Goal: Task Accomplishment & Management: Manage account settings

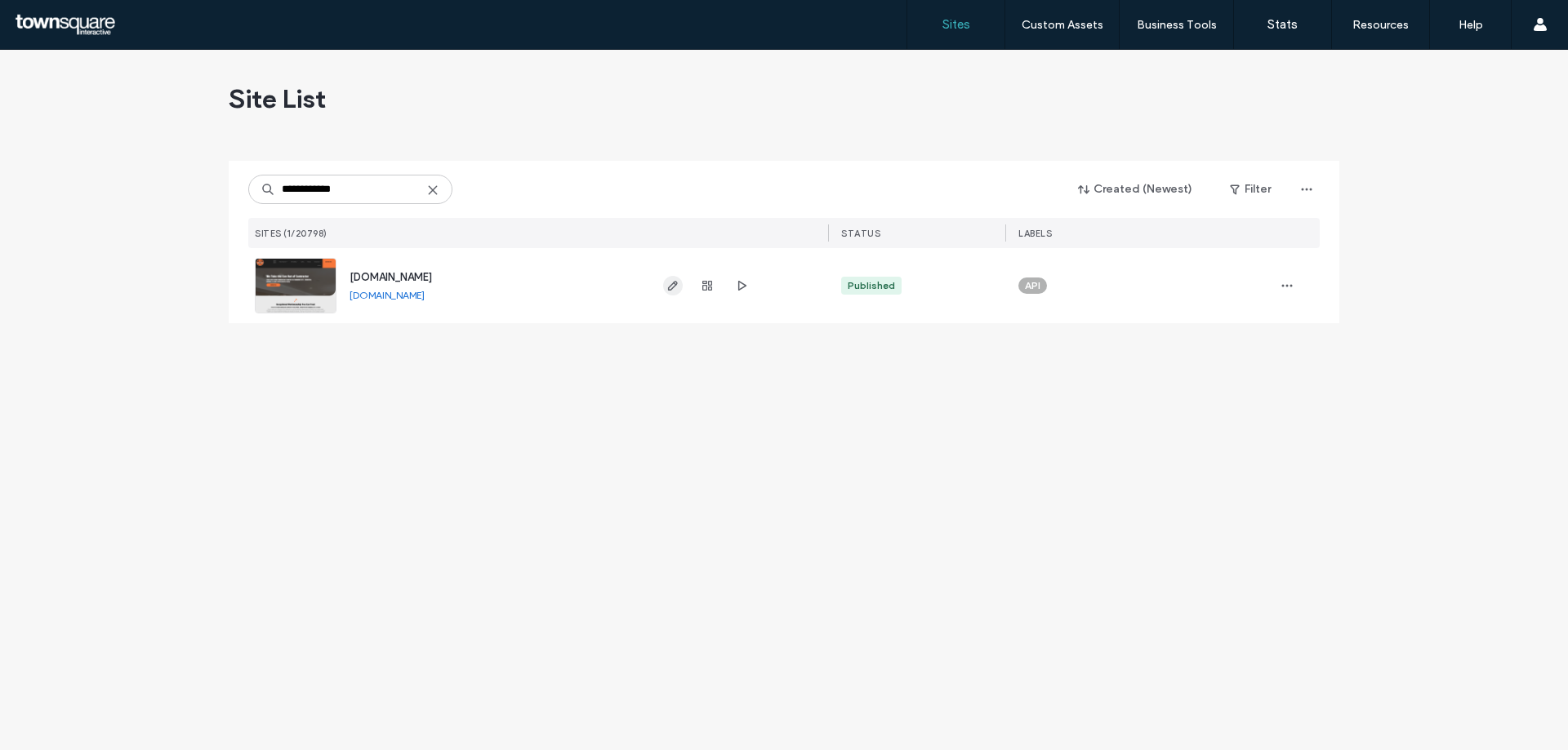
type input "**********"
click at [671, 286] on use "button" at bounding box center [673, 285] width 9 height 9
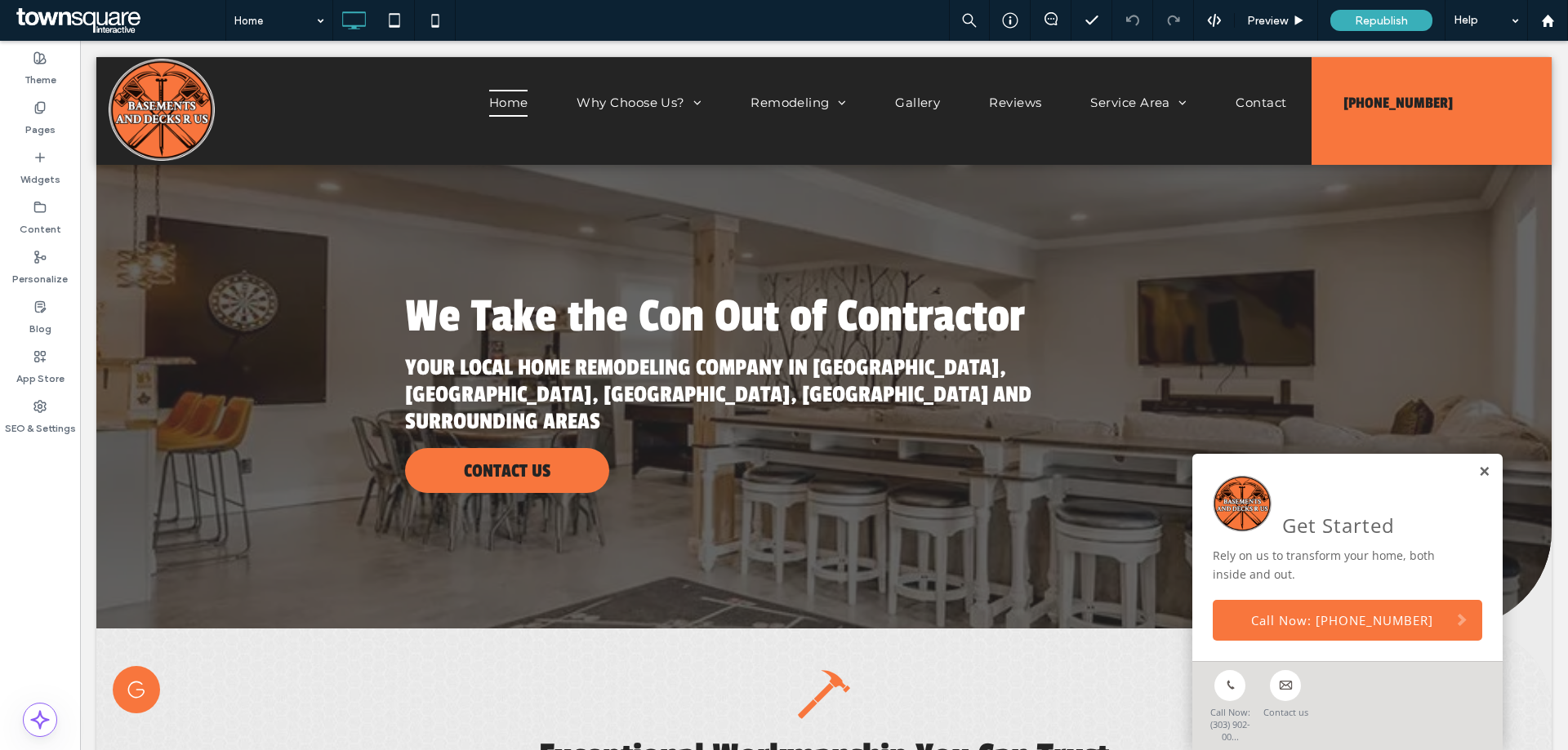
click at [1478, 467] on link at bounding box center [1484, 472] width 12 height 14
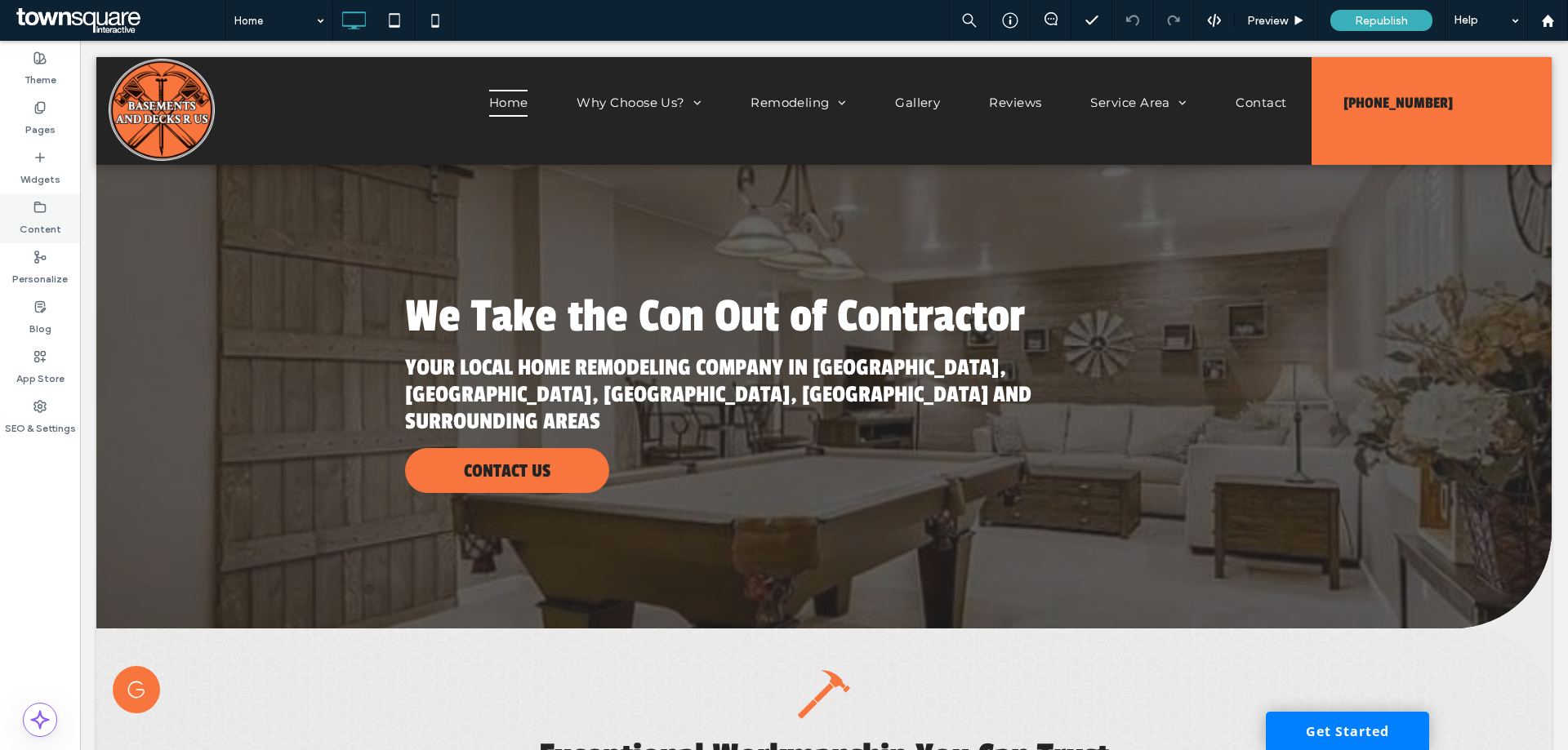
click at [45, 216] on label "Content" at bounding box center [40, 225] width 41 height 23
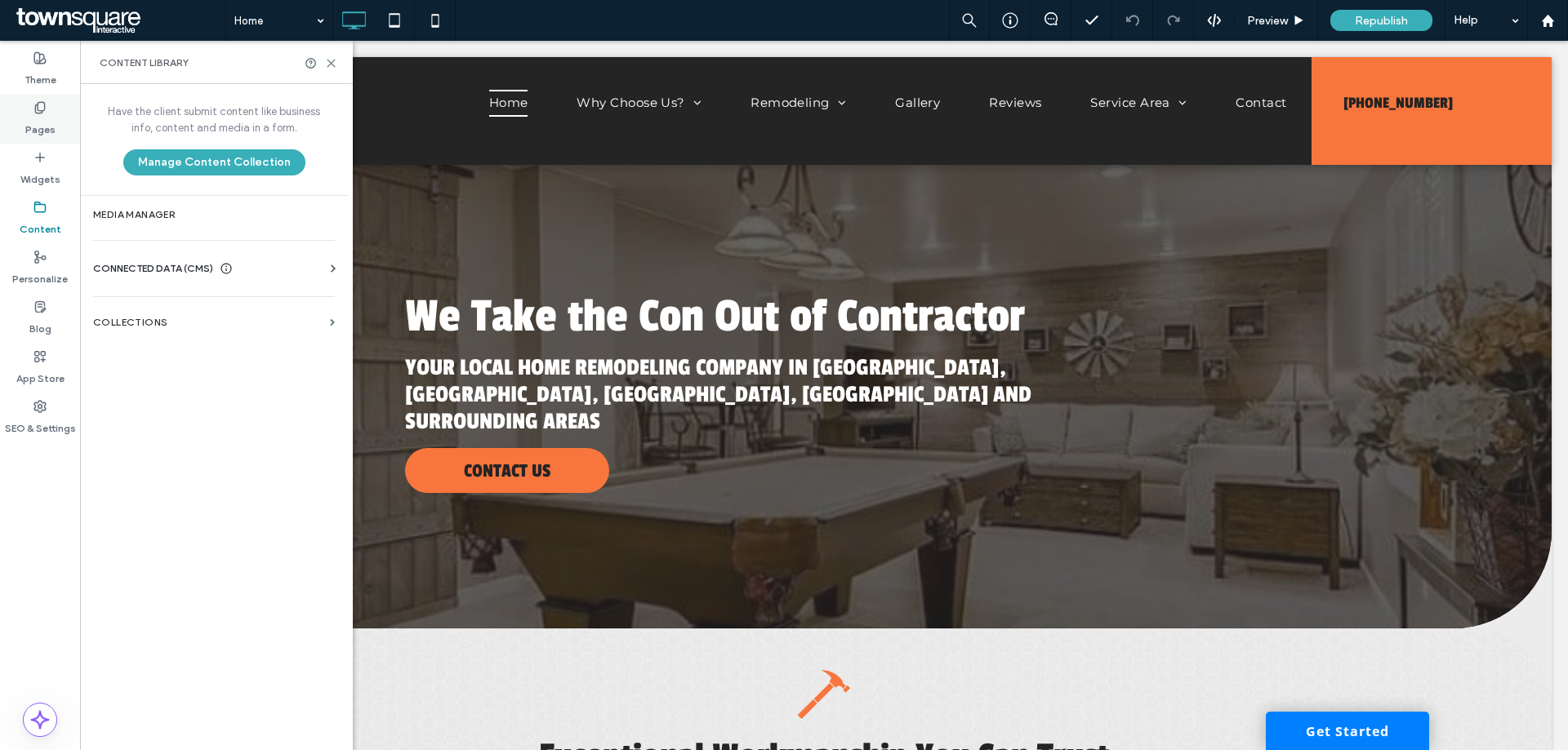
click at [34, 115] on label "Pages" at bounding box center [40, 126] width 30 height 23
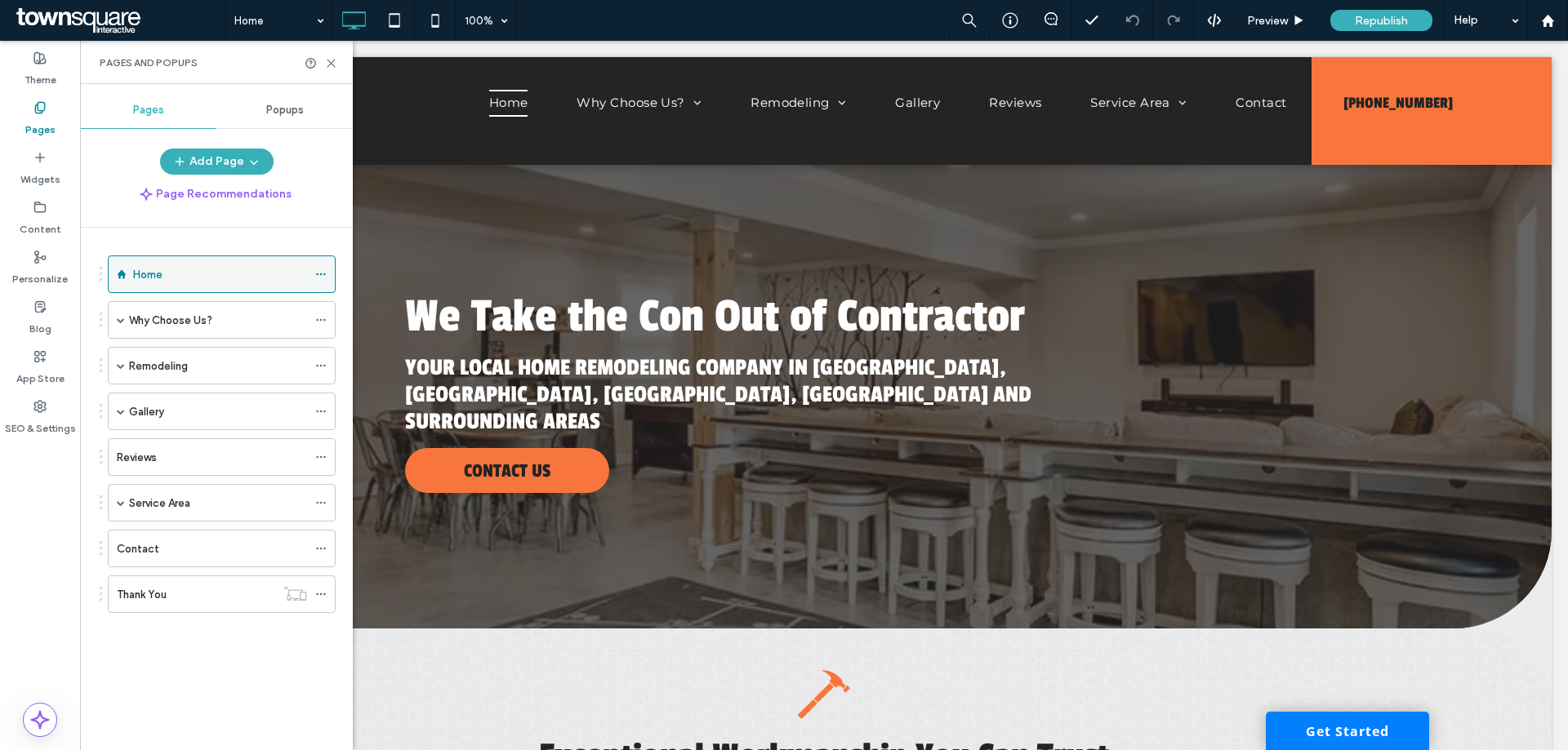
click at [323, 276] on icon at bounding box center [320, 274] width 11 height 11
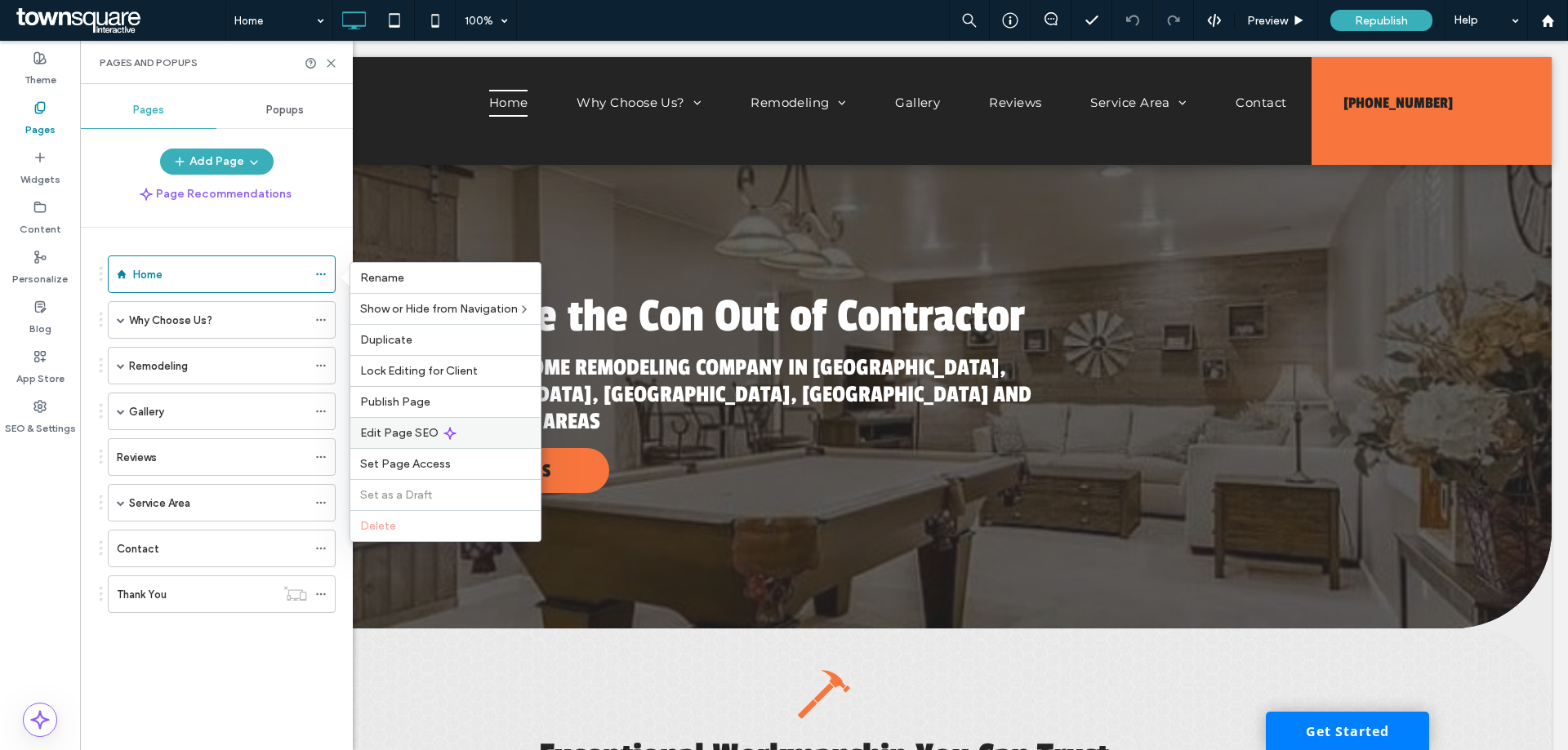
drag, startPoint x: 468, startPoint y: 438, endPoint x: 1476, endPoint y: 542, distance: 1013.4
click at [468, 438] on div "Edit Page SEO" at bounding box center [445, 433] width 190 height 31
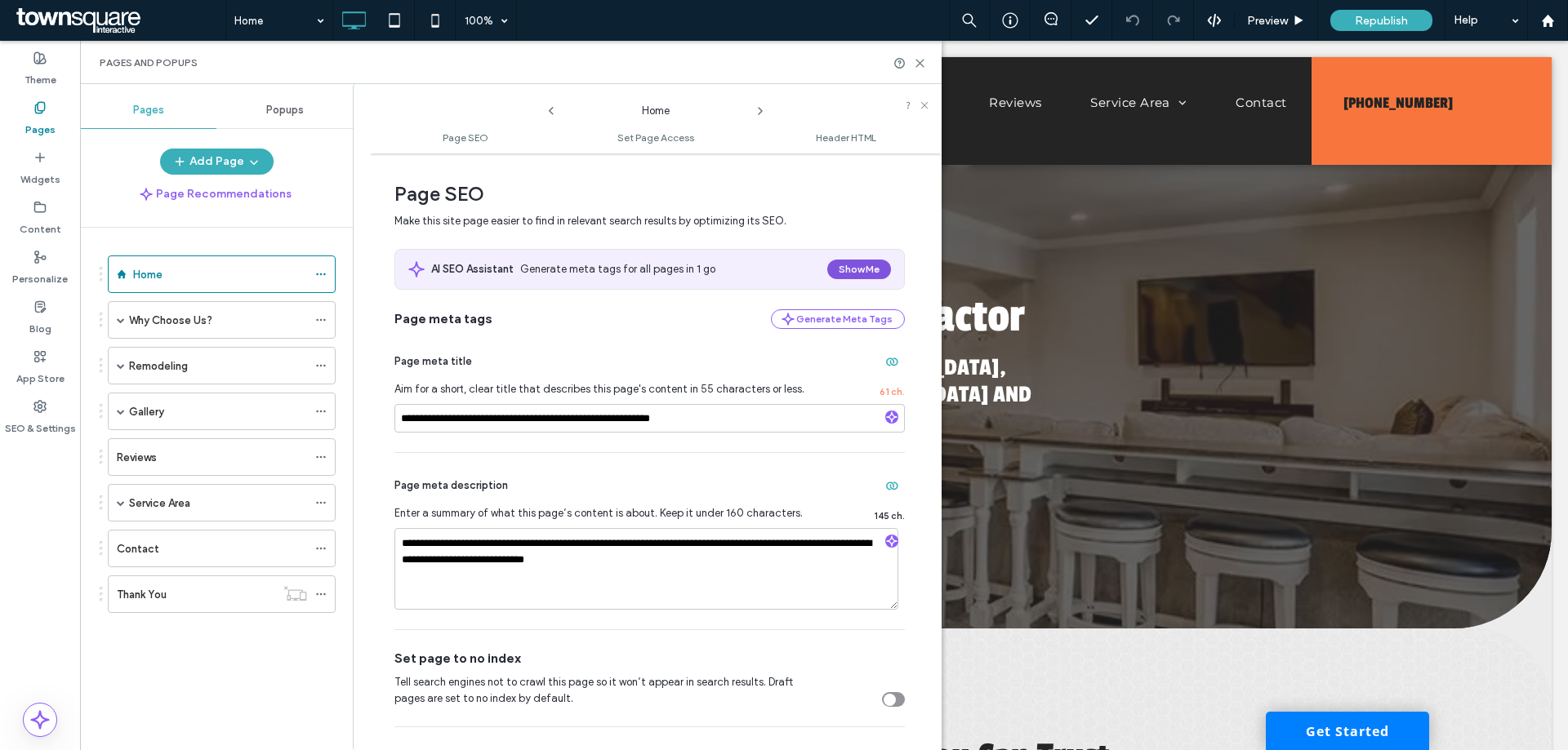
click at [838, 264] on button "Show Me" at bounding box center [859, 270] width 64 height 20
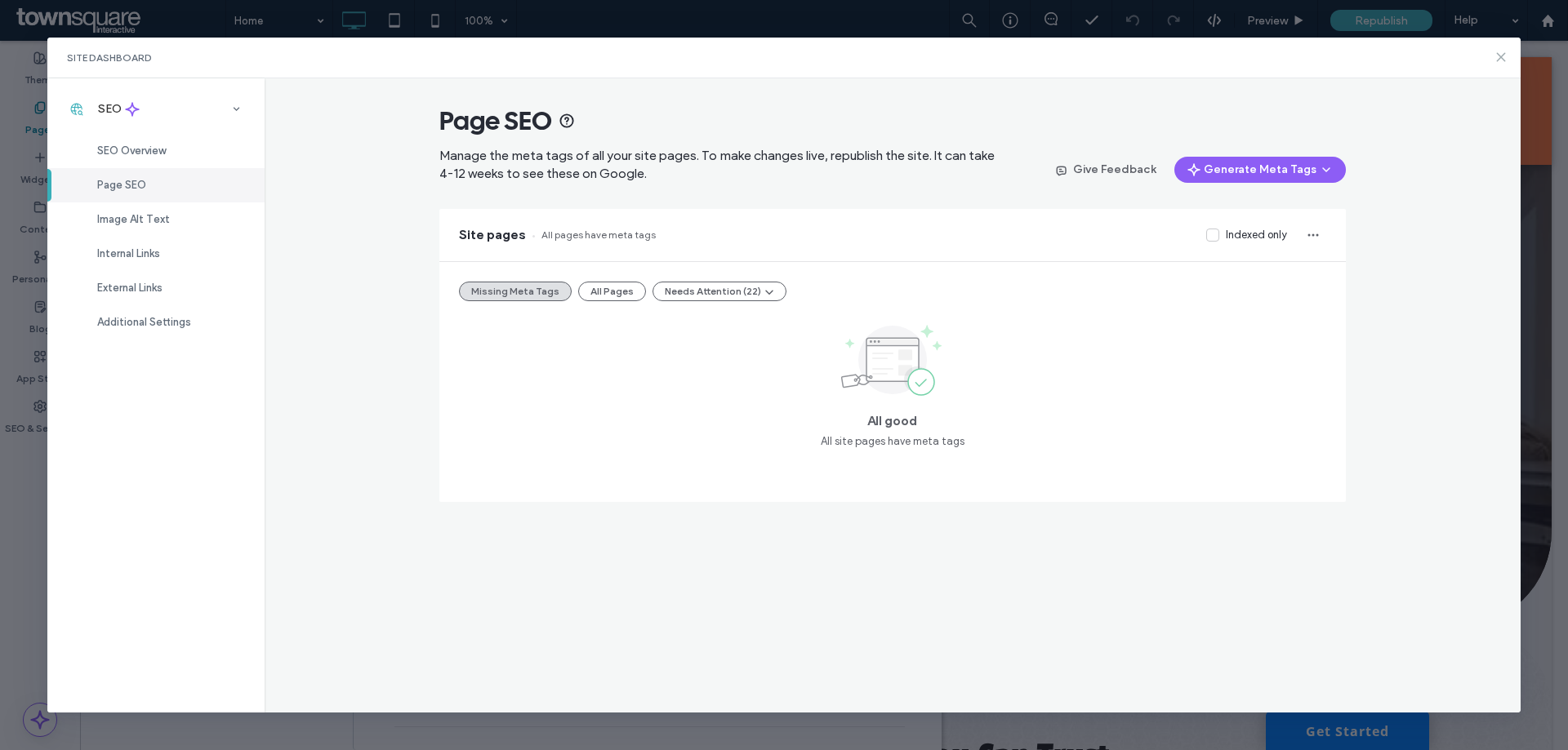
click at [1500, 58] on icon at bounding box center [1501, 57] width 13 height 13
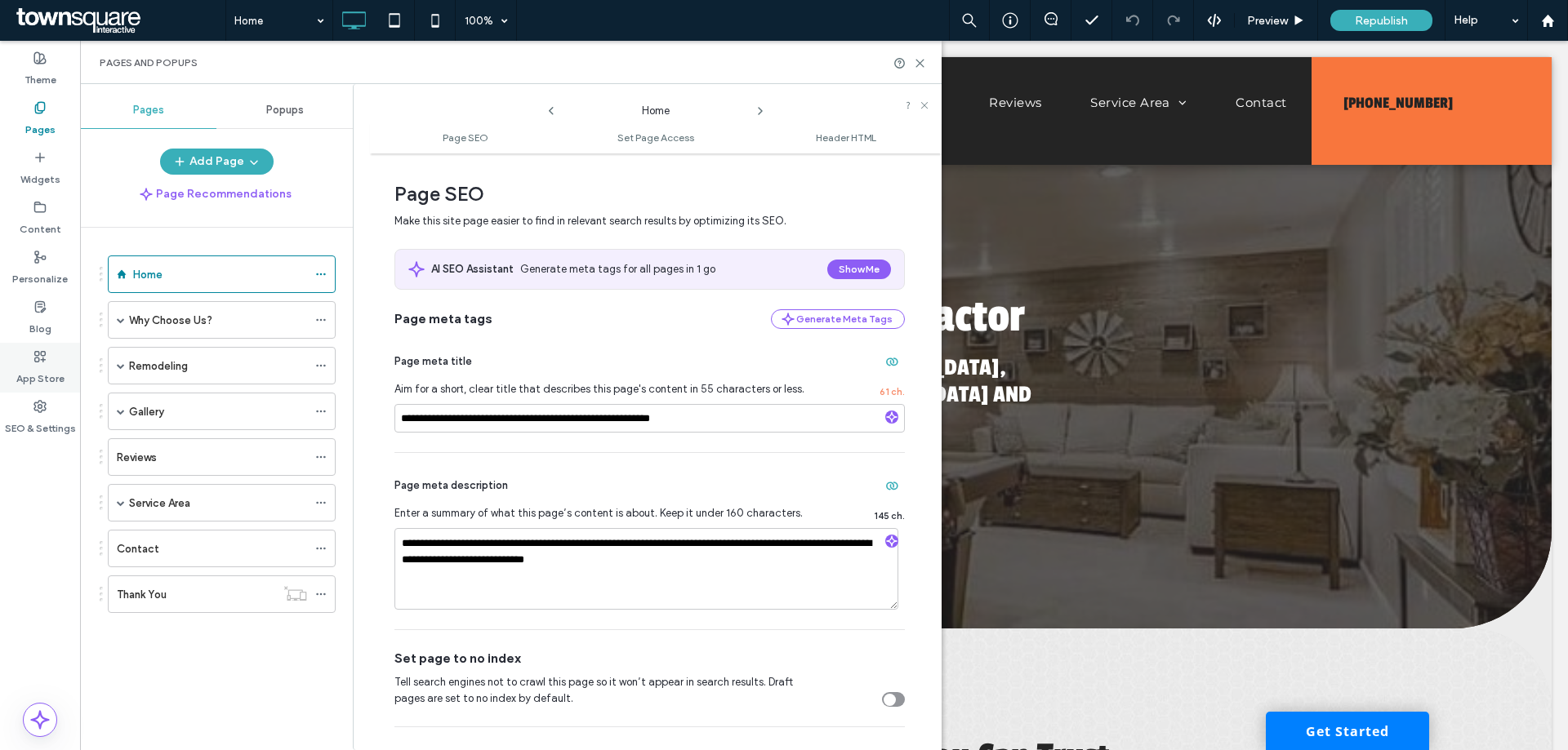
click at [35, 359] on use at bounding box center [40, 356] width 10 height 10
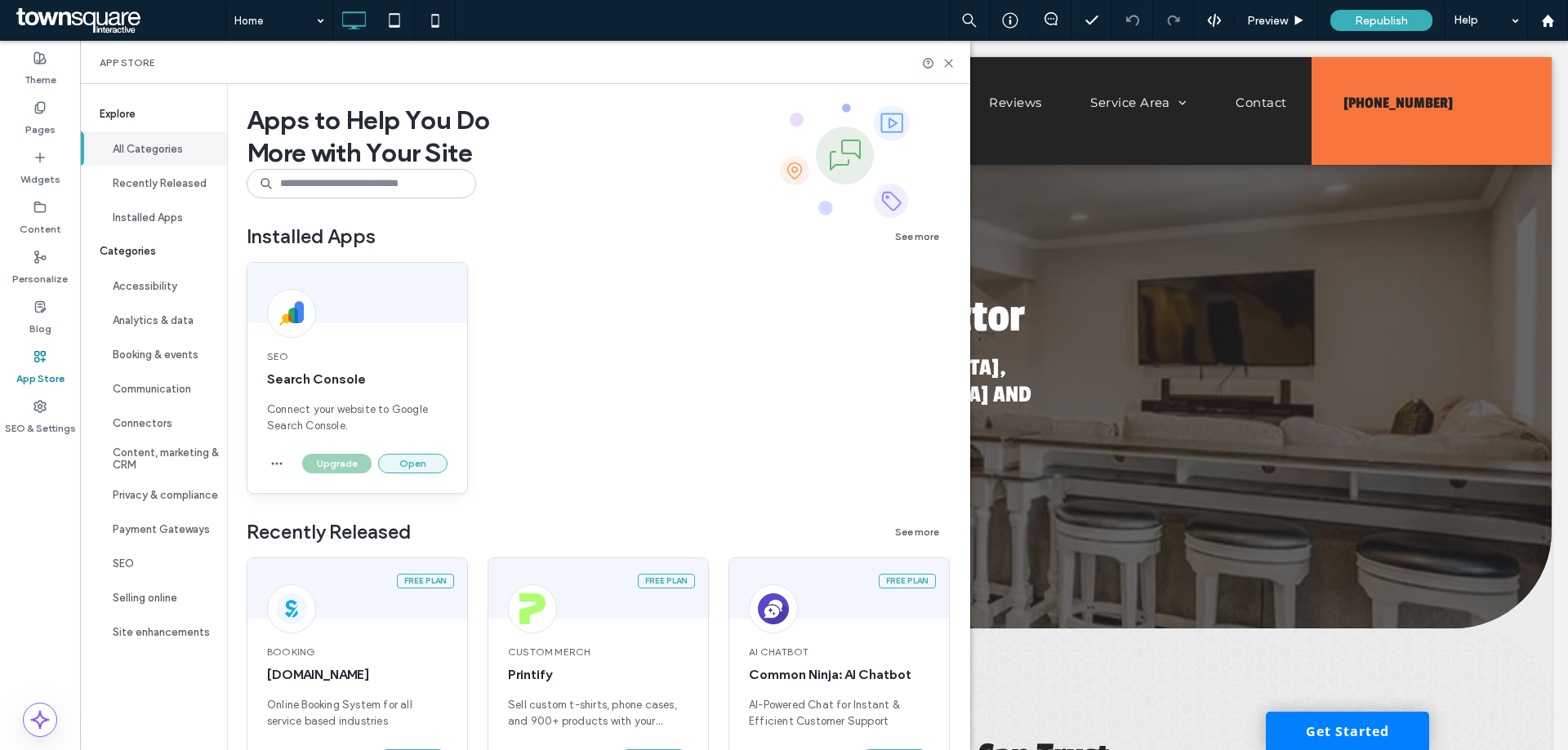
click at [396, 457] on button "Open" at bounding box center [413, 463] width 70 height 20
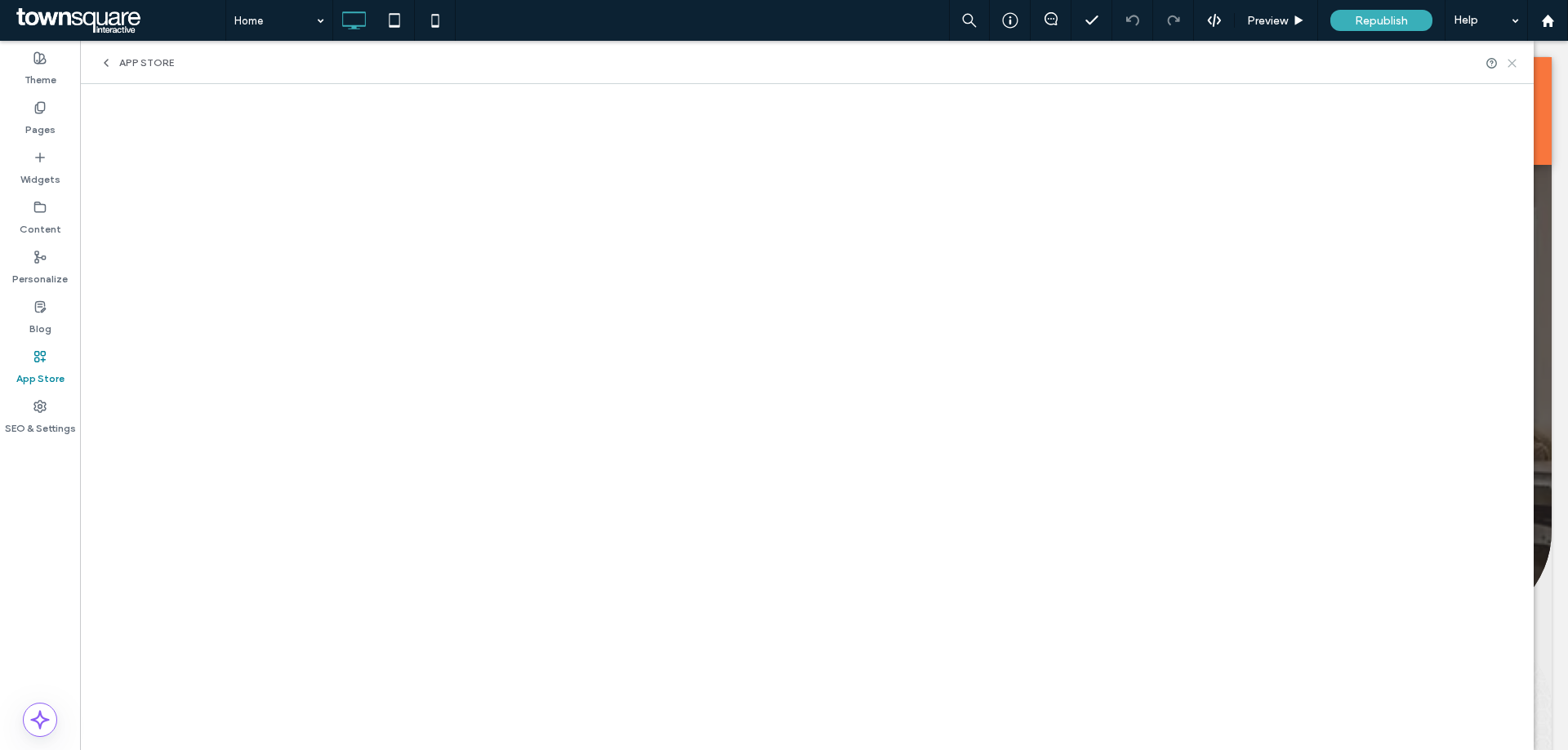
click at [1512, 64] on use at bounding box center [1512, 63] width 8 height 8
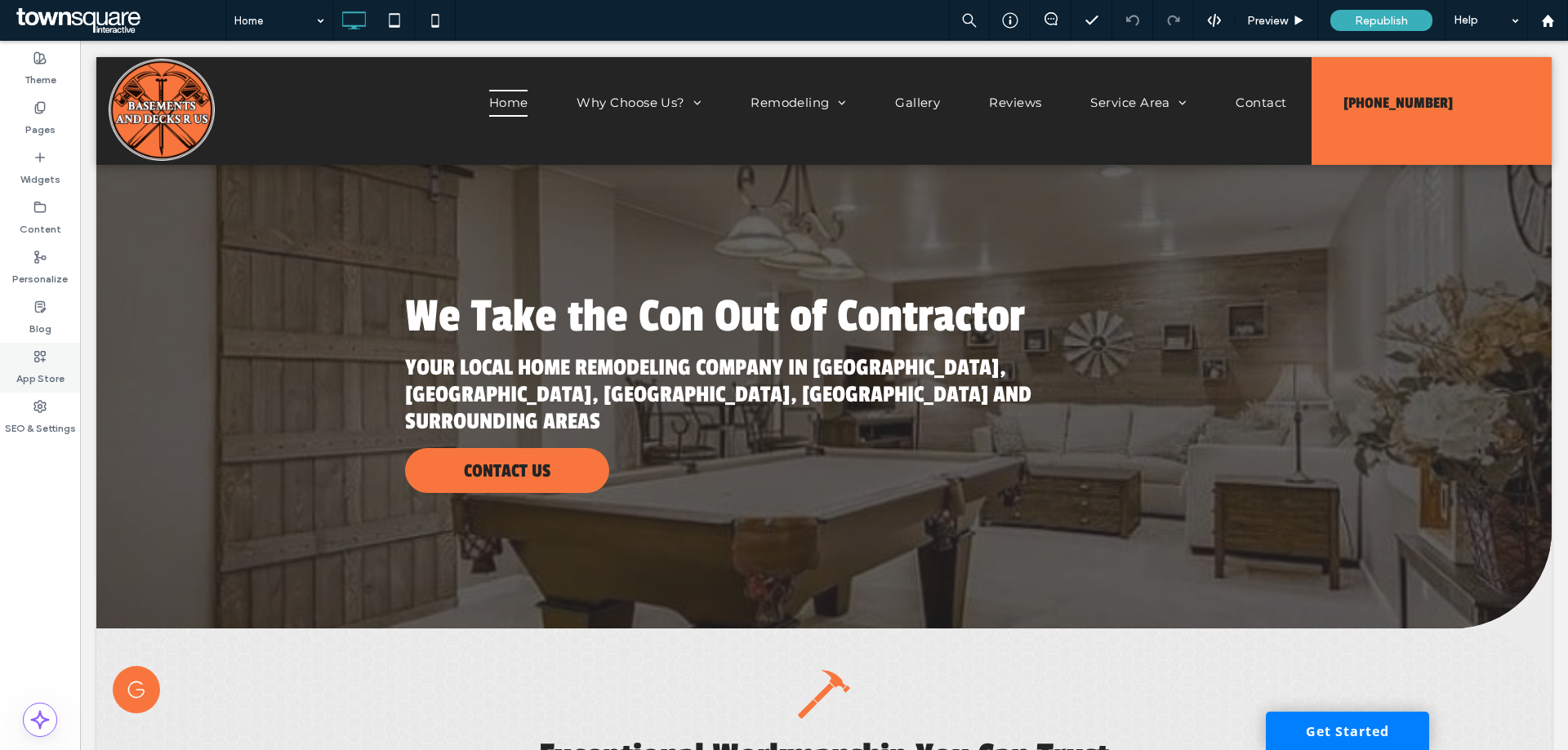
click at [53, 349] on div "App Store" at bounding box center [40, 368] width 80 height 50
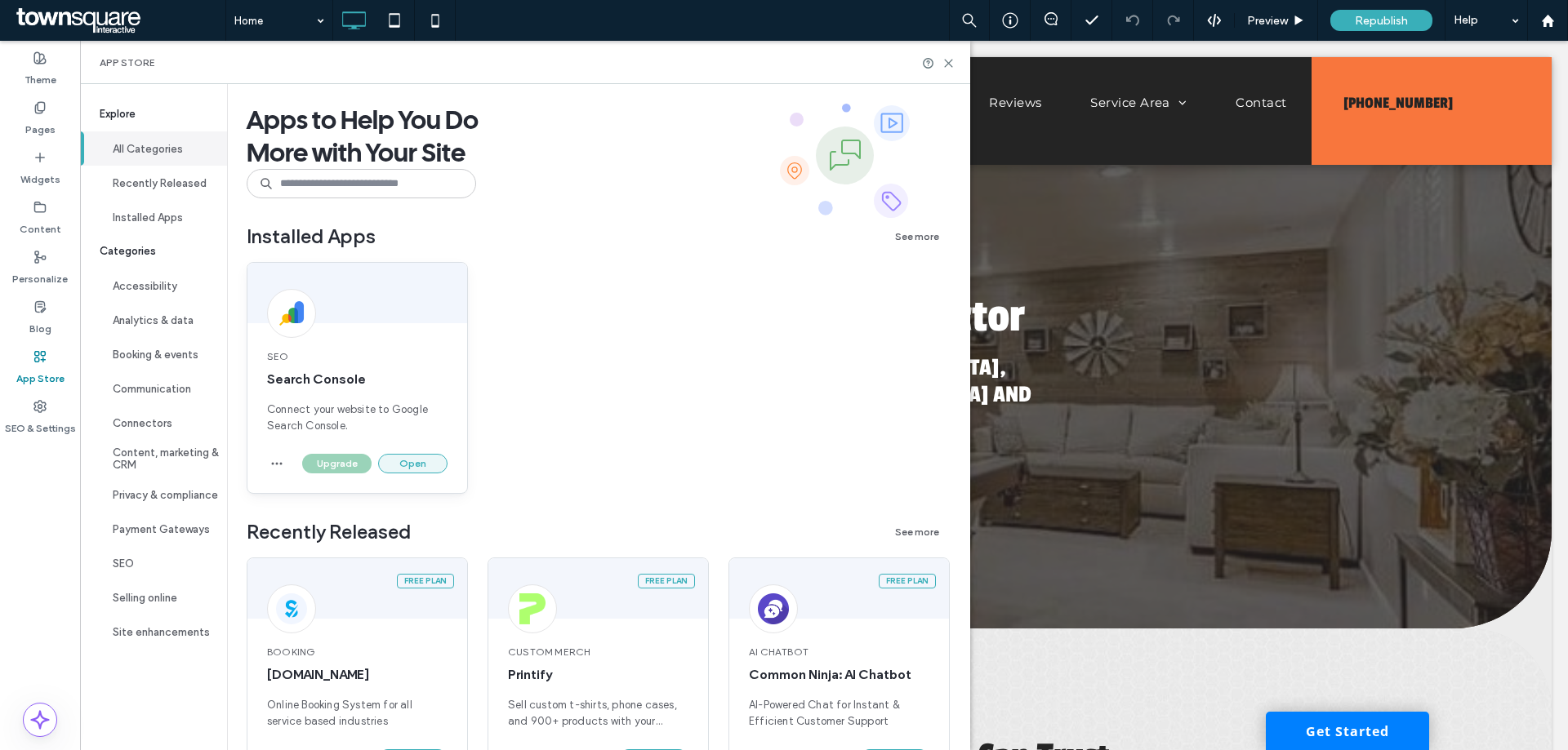
click at [432, 464] on button "Open" at bounding box center [413, 463] width 70 height 20
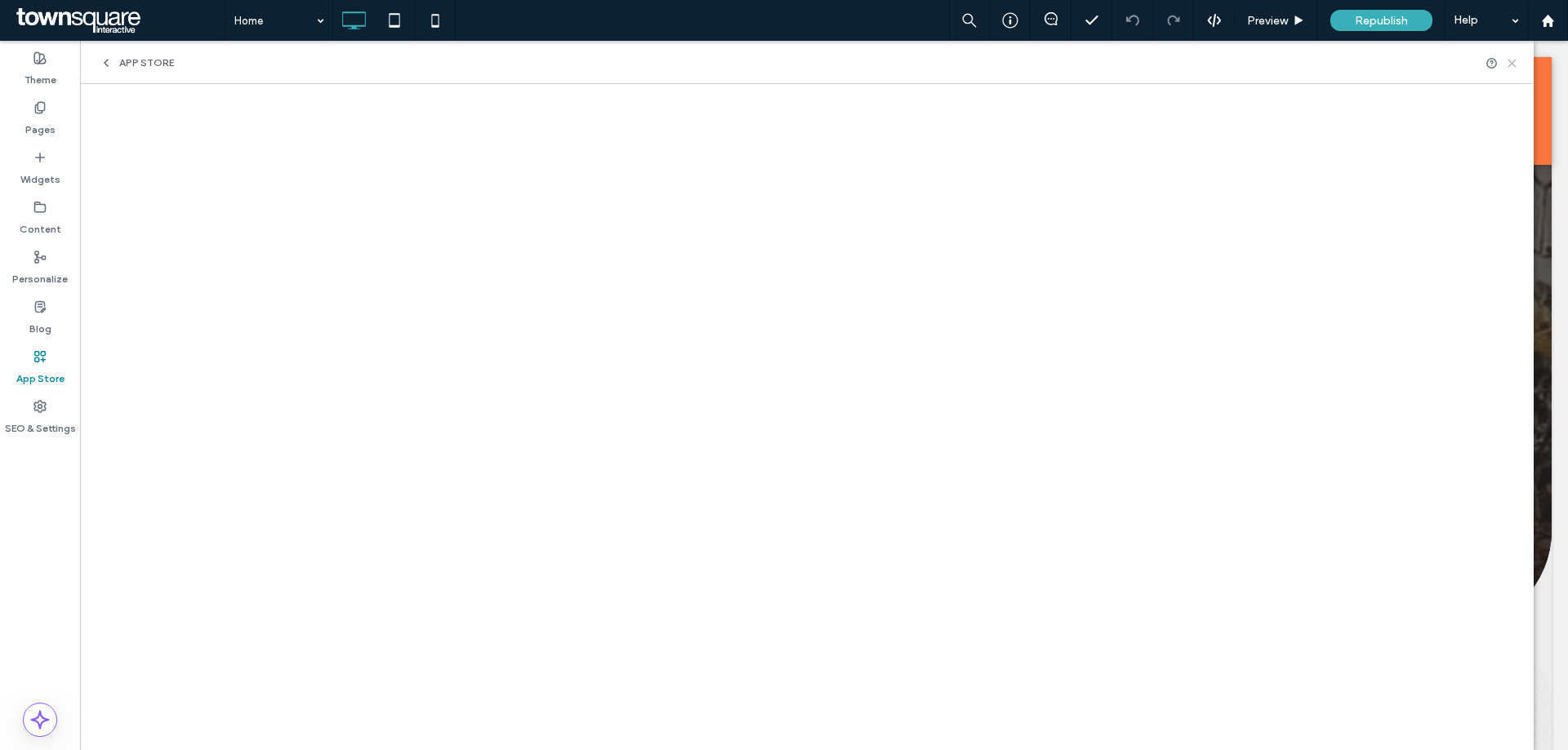
drag, startPoint x: 1512, startPoint y: 64, endPoint x: 1428, endPoint y: 49, distance: 85.3
click at [1512, 65] on icon at bounding box center [1512, 63] width 12 height 12
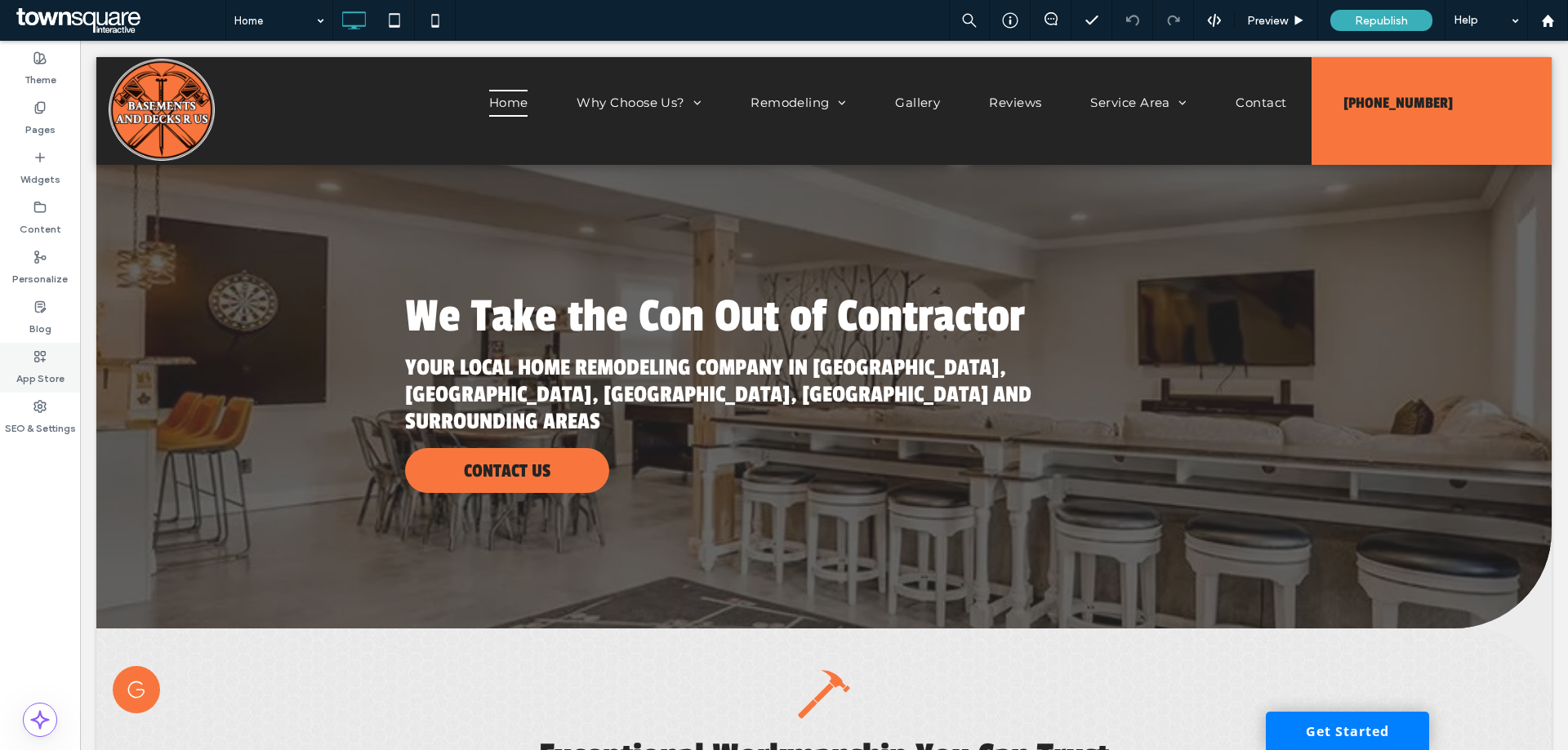
click at [36, 375] on label "App Store" at bounding box center [40, 375] width 48 height 23
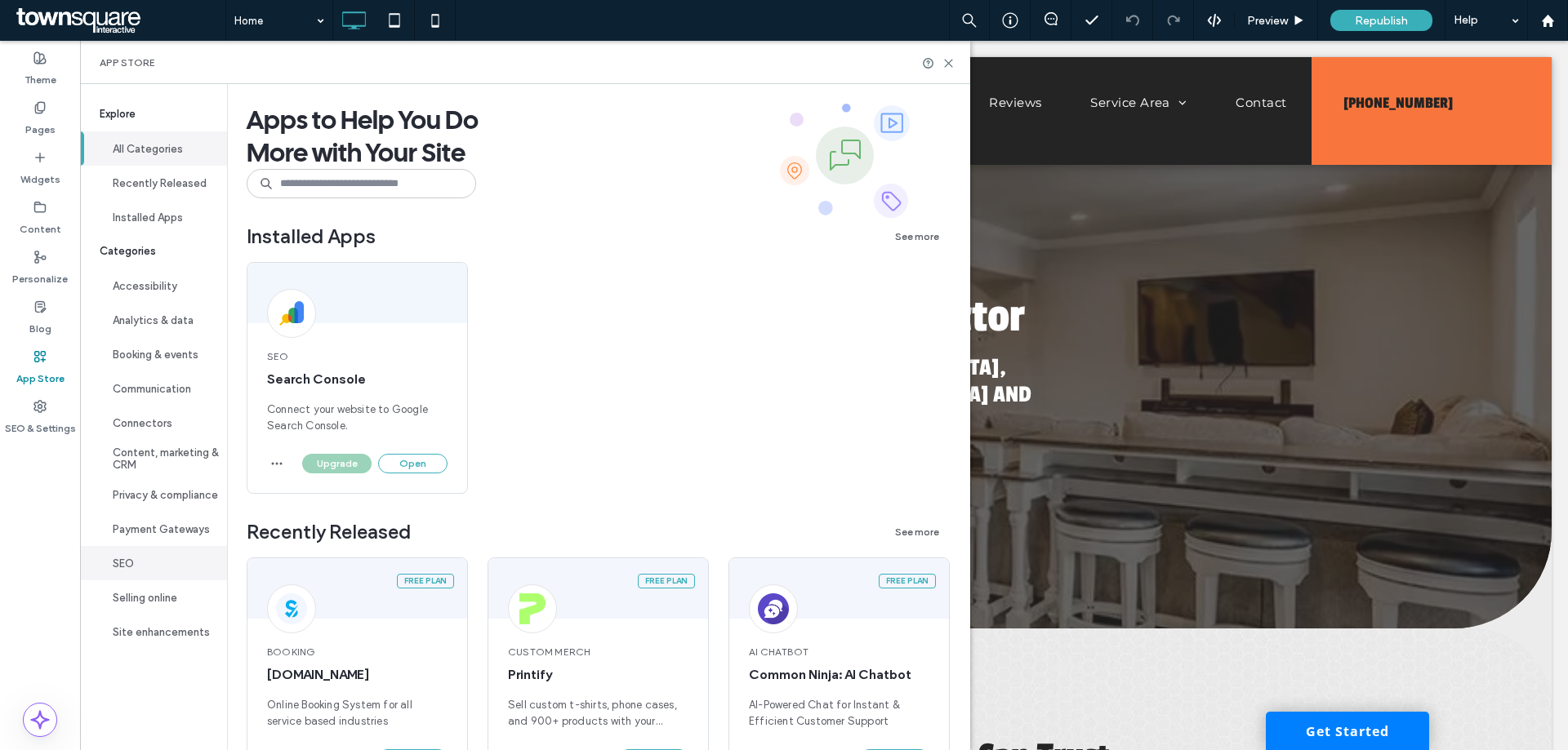
click at [150, 561] on button "SEO" at bounding box center [153, 563] width 147 height 34
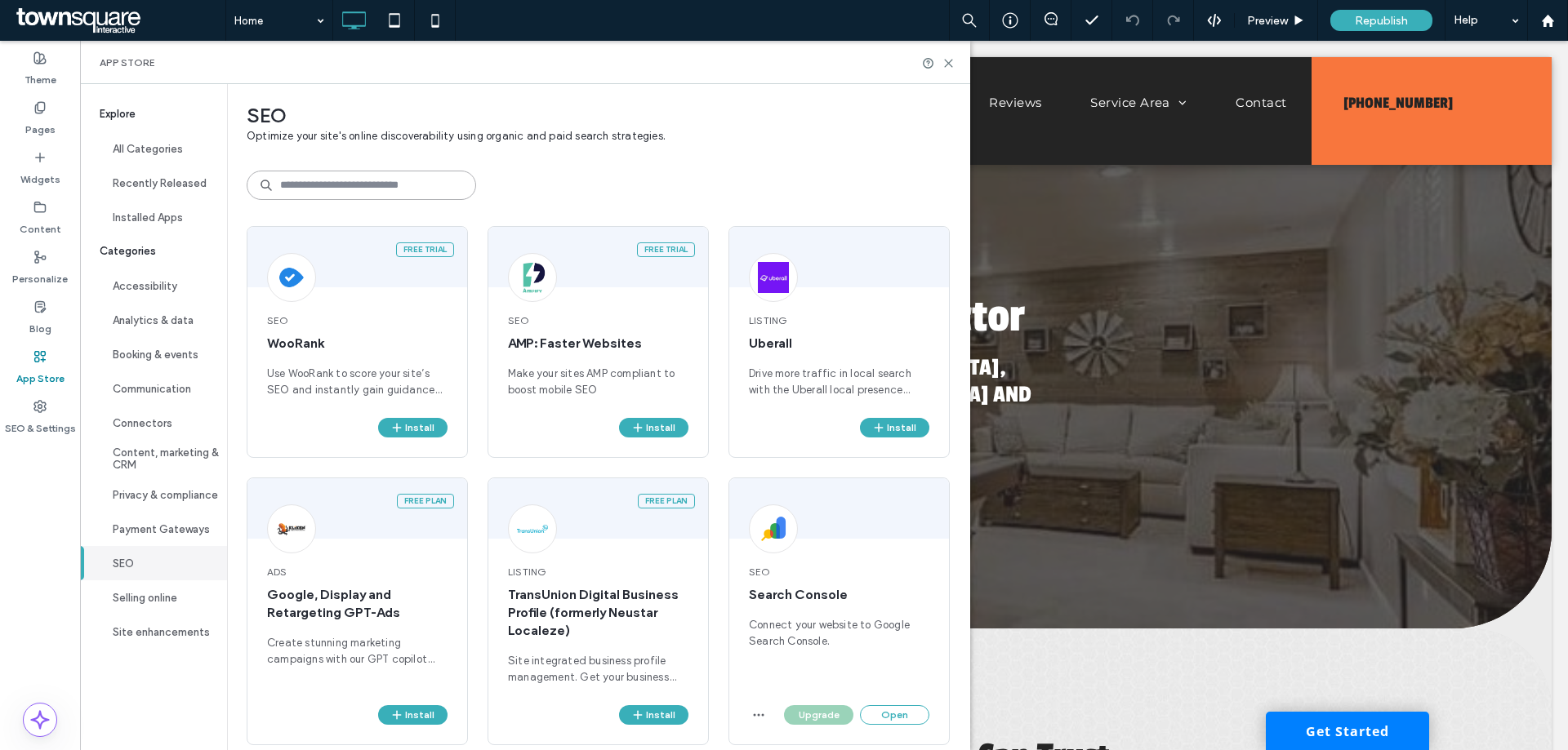
click at [357, 185] on input at bounding box center [361, 185] width 229 height 29
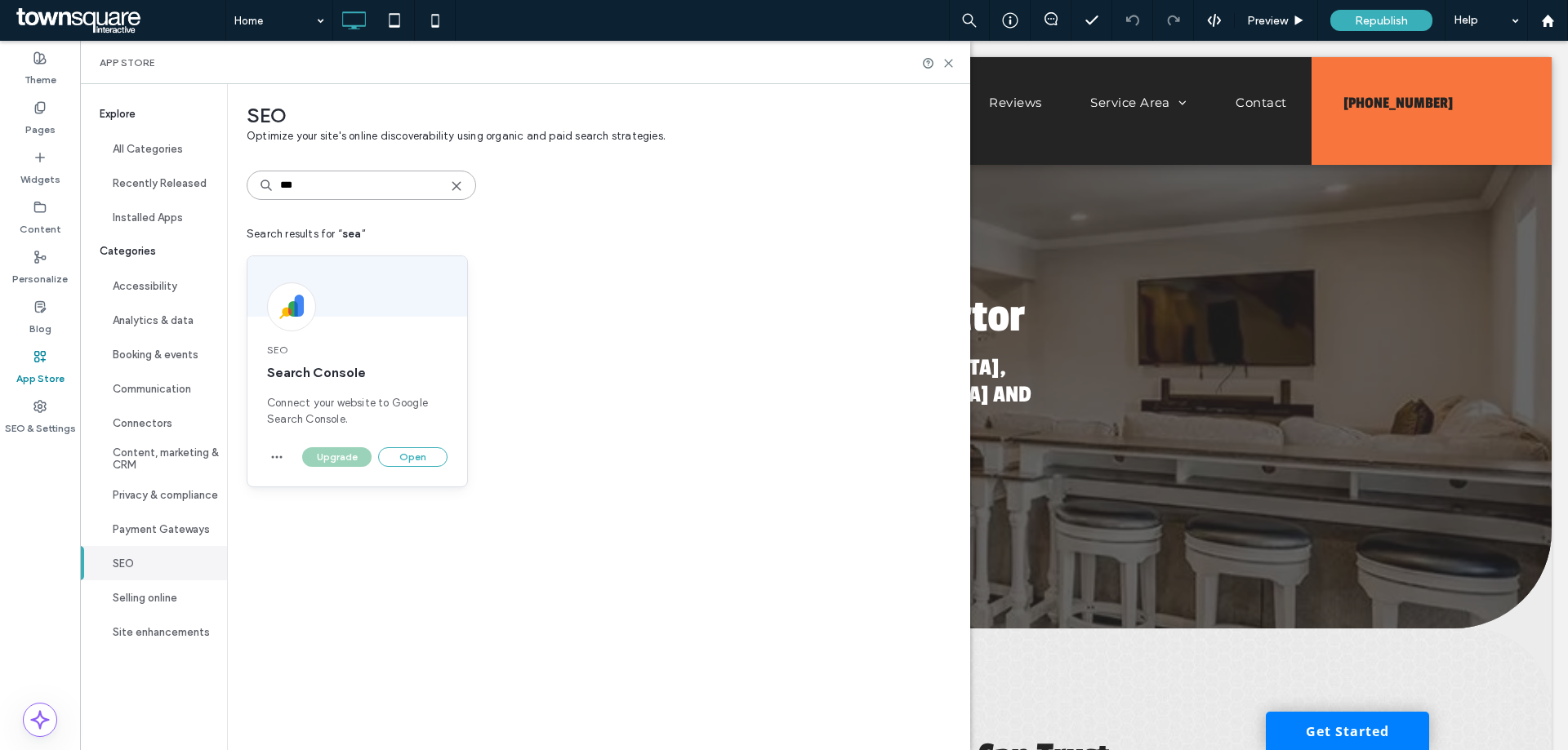
type input "***"
click at [423, 467] on div "Upgrade Open" at bounding box center [357, 468] width 220 height 40
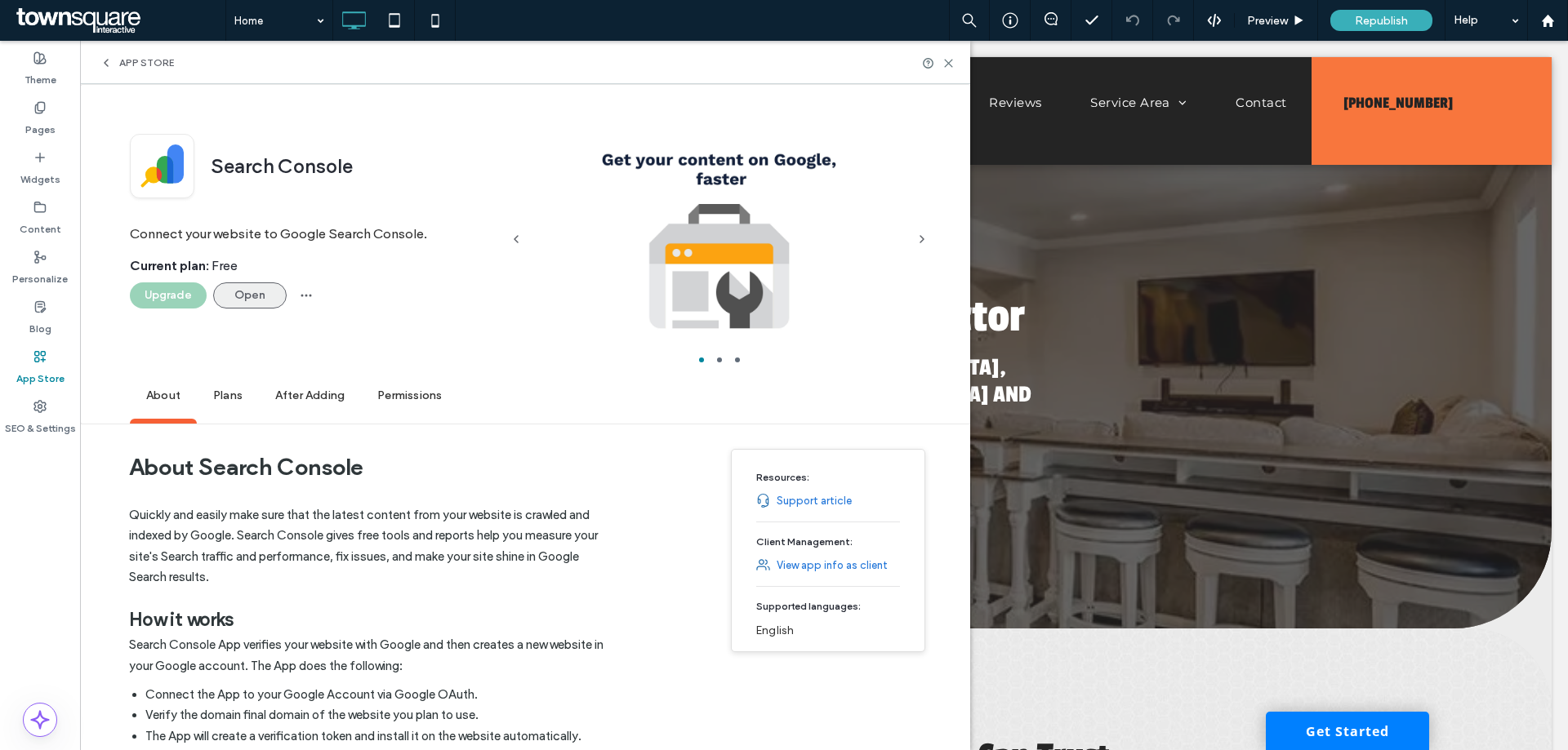
click at [240, 293] on button "Open" at bounding box center [249, 295] width 73 height 26
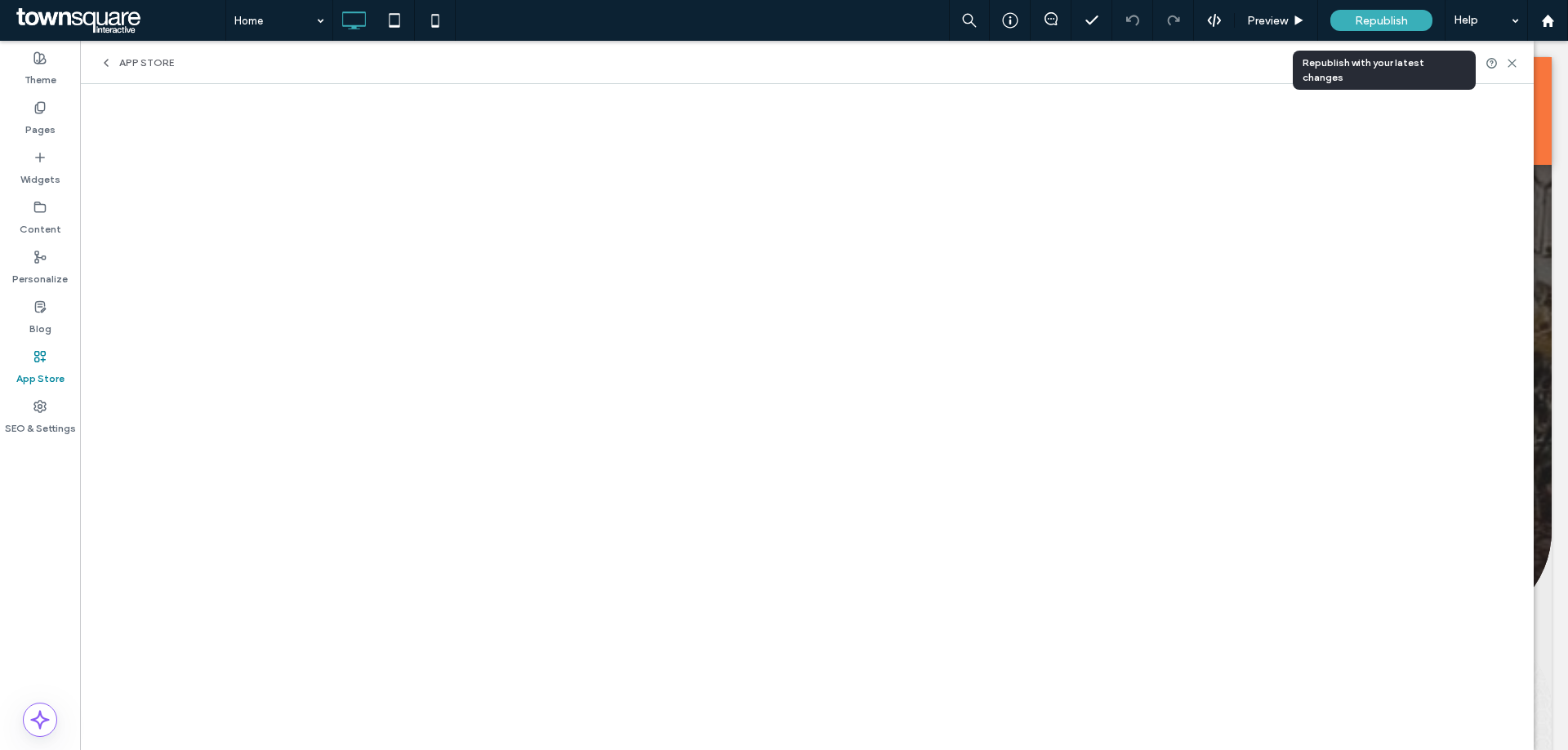
click at [1384, 21] on span "Republish" at bounding box center [1382, 21] width 53 height 14
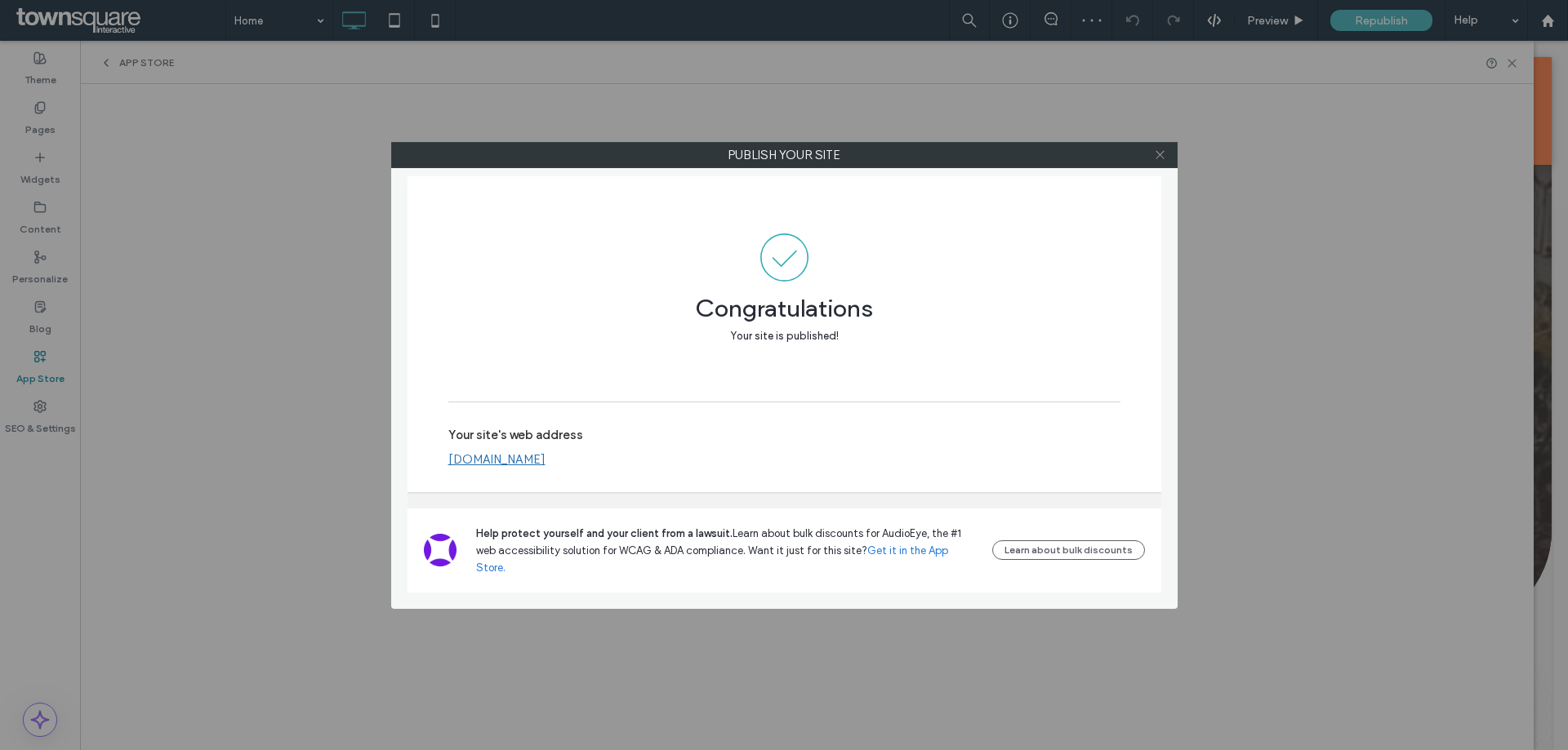
click at [1160, 152] on icon at bounding box center [1160, 155] width 12 height 12
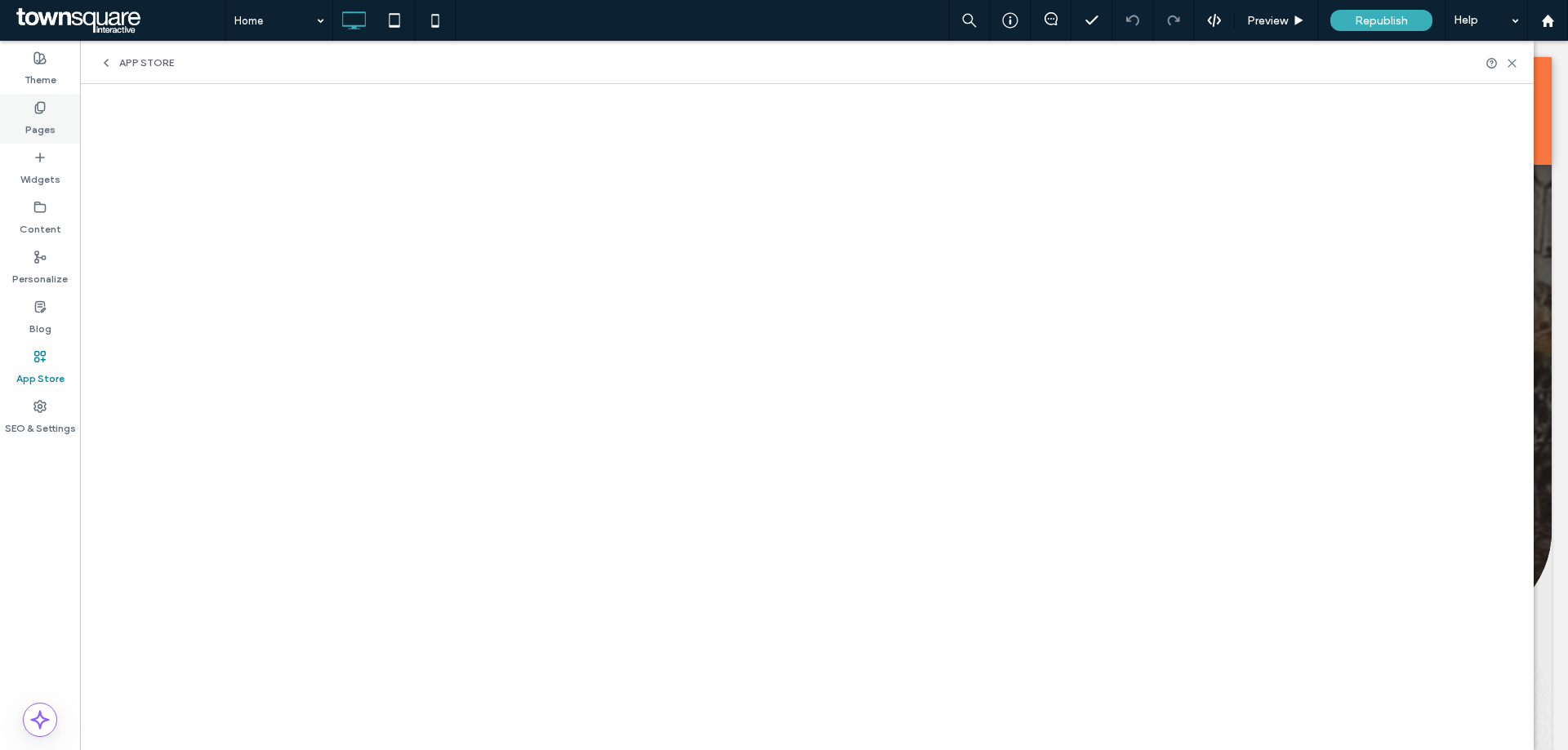
click at [49, 121] on label "Pages" at bounding box center [40, 126] width 30 height 23
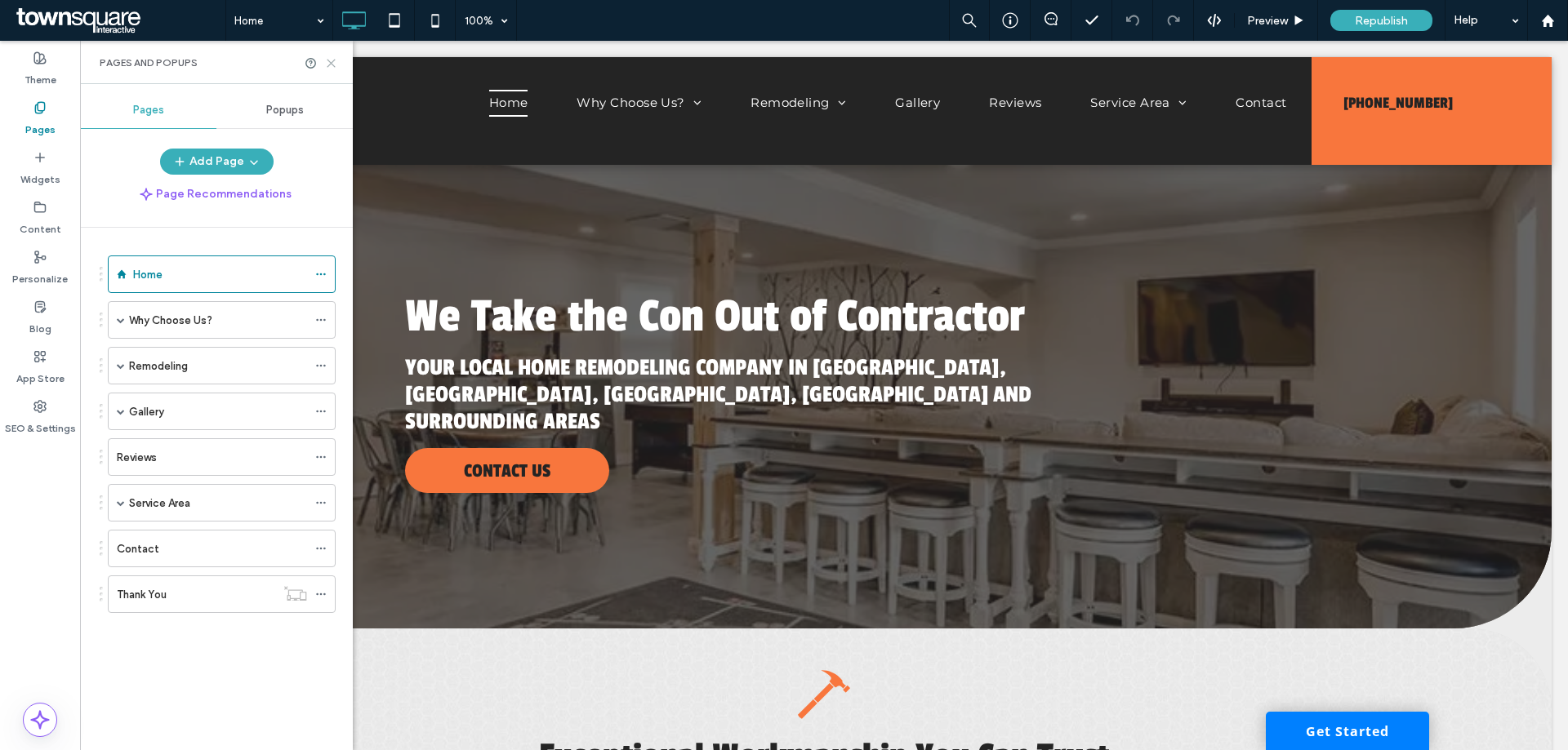
click at [331, 66] on icon at bounding box center [331, 63] width 12 height 12
